Goal: Task Accomplishment & Management: Manage account settings

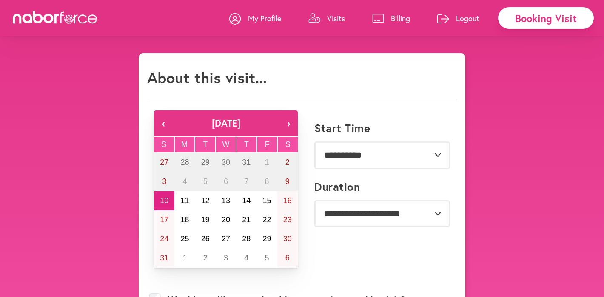
click at [328, 16] on p "Visits" at bounding box center [336, 18] width 18 height 10
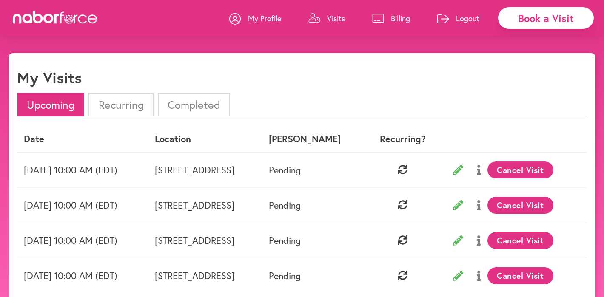
click at [463, 170] on icon at bounding box center [458, 170] width 10 height 10
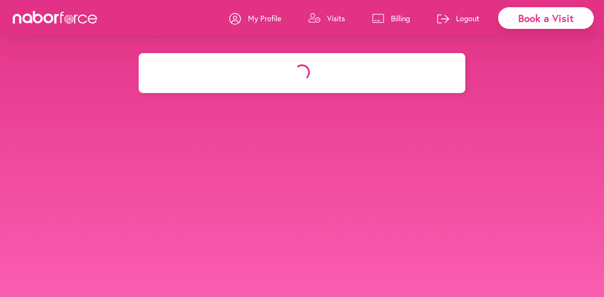
select select "********"
select select "***"
select select "*"
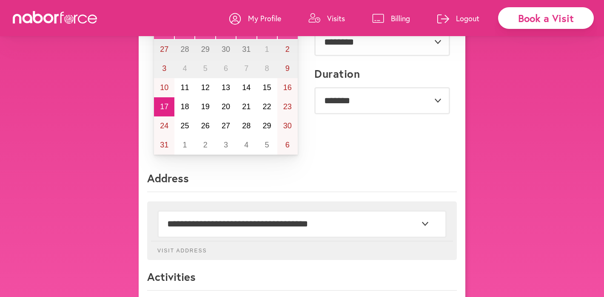
scroll to position [118, 0]
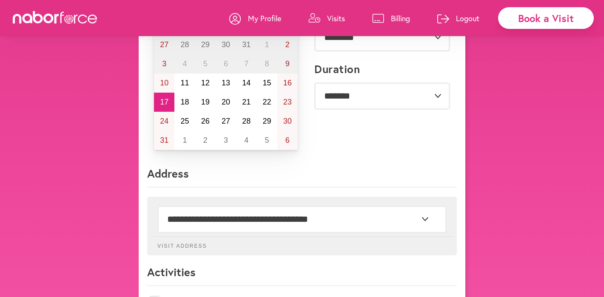
click at [320, 20] on link "Visits" at bounding box center [326, 19] width 37 height 26
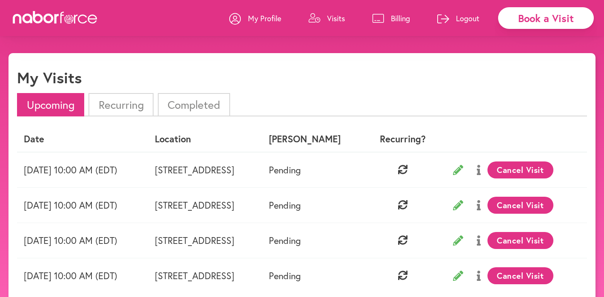
click at [113, 107] on li "Recurring" at bounding box center [120, 104] width 65 height 23
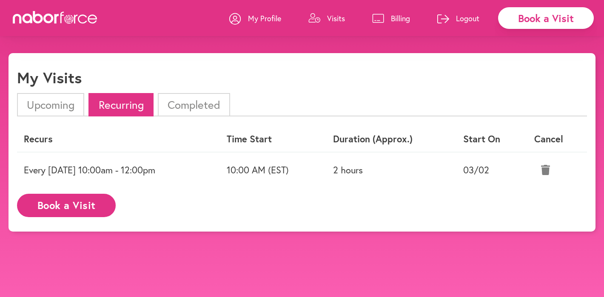
click at [546, 170] on icon at bounding box center [545, 170] width 9 height 10
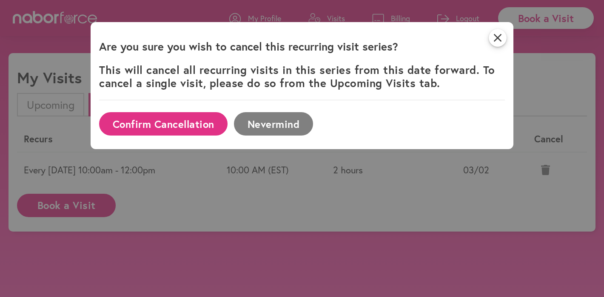
click at [181, 124] on button "Confirm Cancellation" at bounding box center [163, 123] width 128 height 23
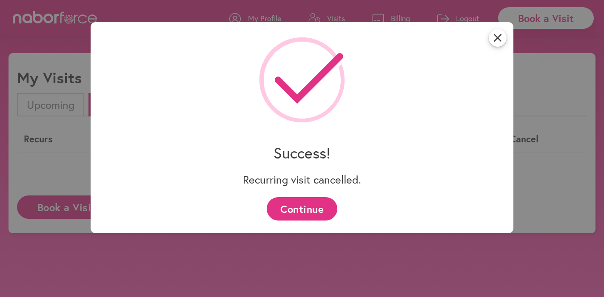
click at [292, 210] on button "Continue" at bounding box center [301, 208] width 70 height 23
